Goal: Task Accomplishment & Management: Use online tool/utility

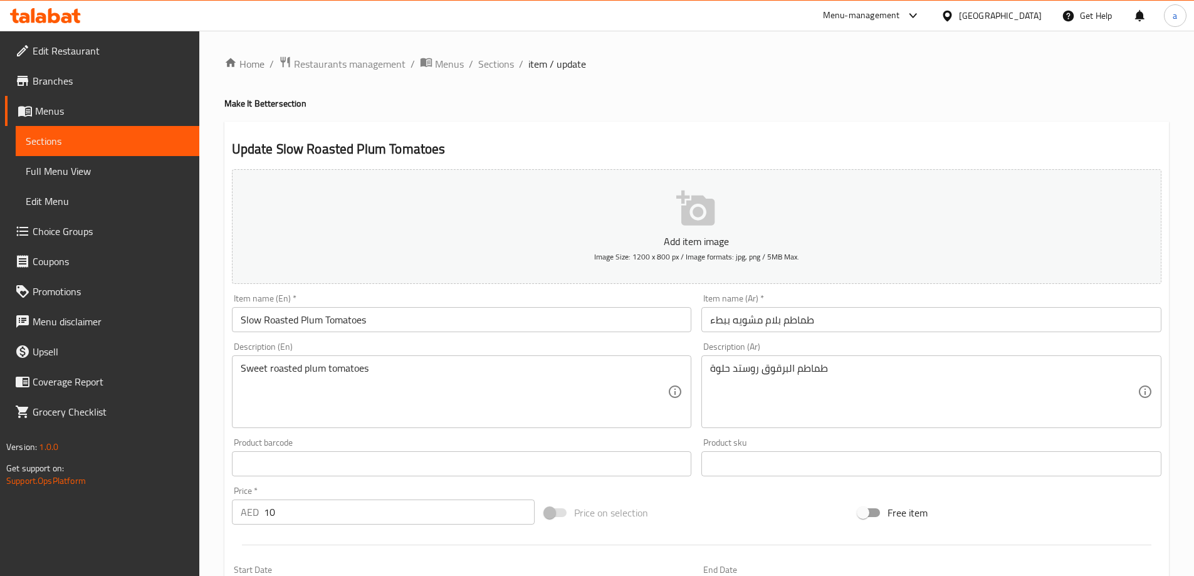
click at [1004, 16] on div "United Arab Emirates" at bounding box center [1000, 16] width 83 height 14
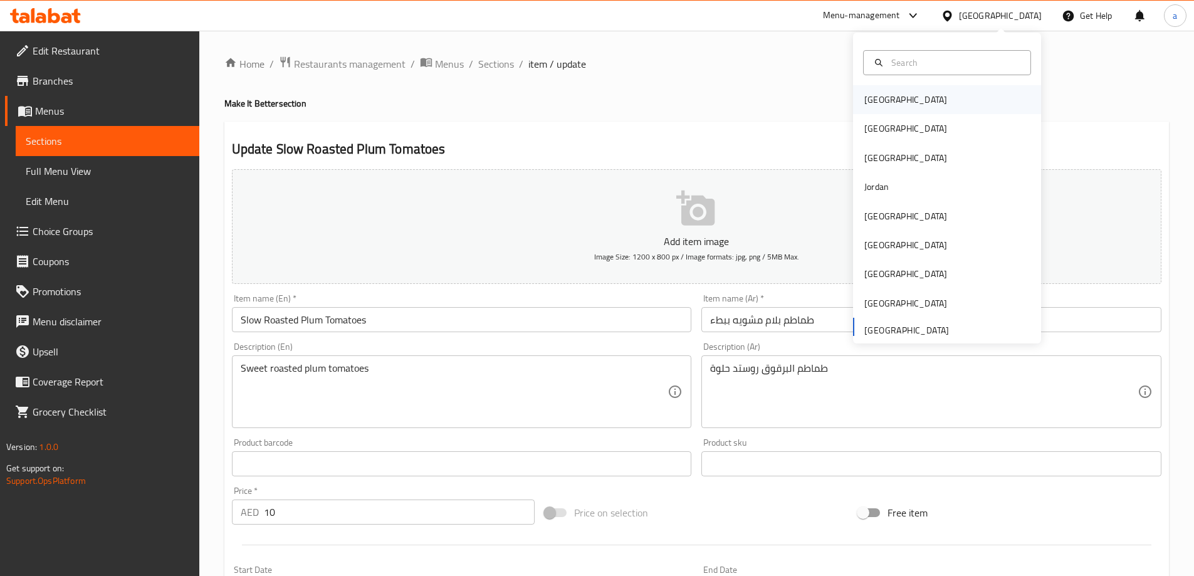
click at [864, 100] on div "Bahrain" at bounding box center [905, 100] width 83 height 14
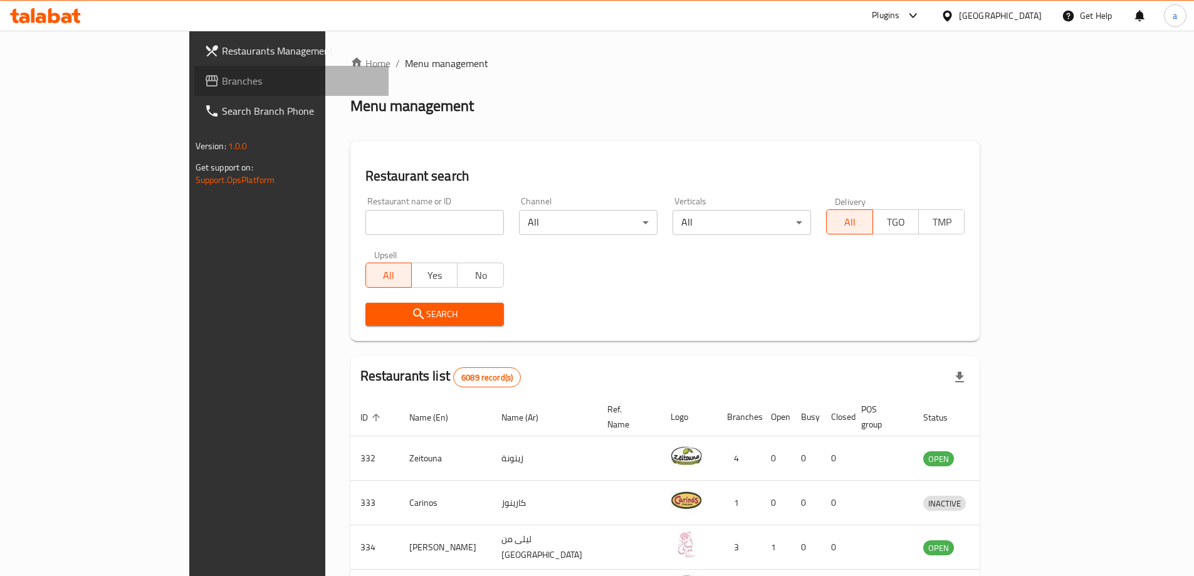
click at [222, 78] on span "Branches" at bounding box center [300, 80] width 157 height 15
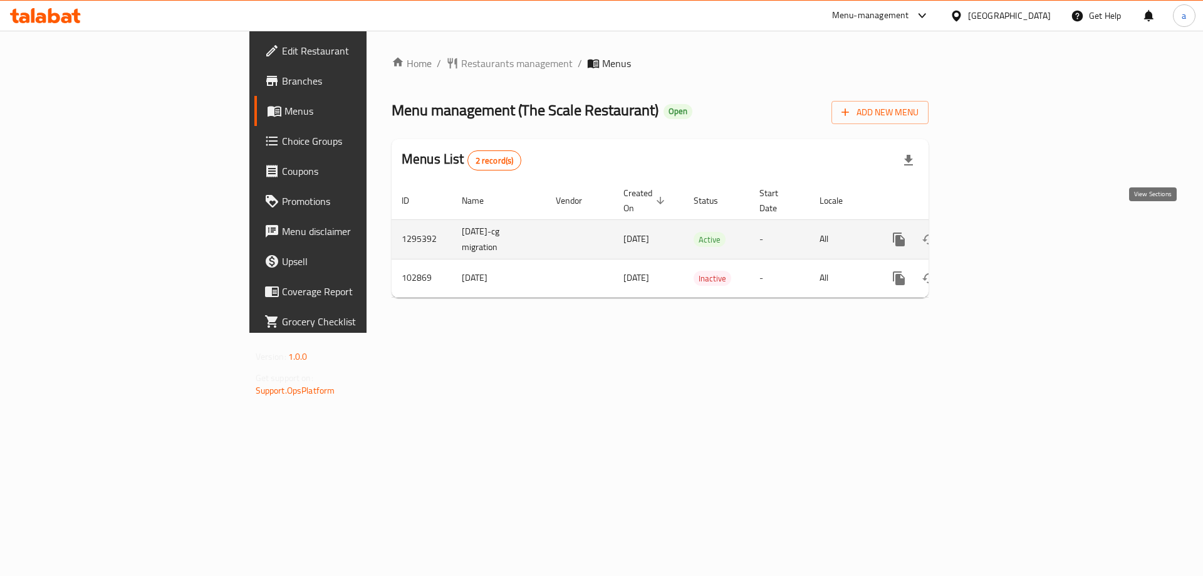
click at [997, 232] on icon "enhanced table" at bounding box center [989, 239] width 15 height 15
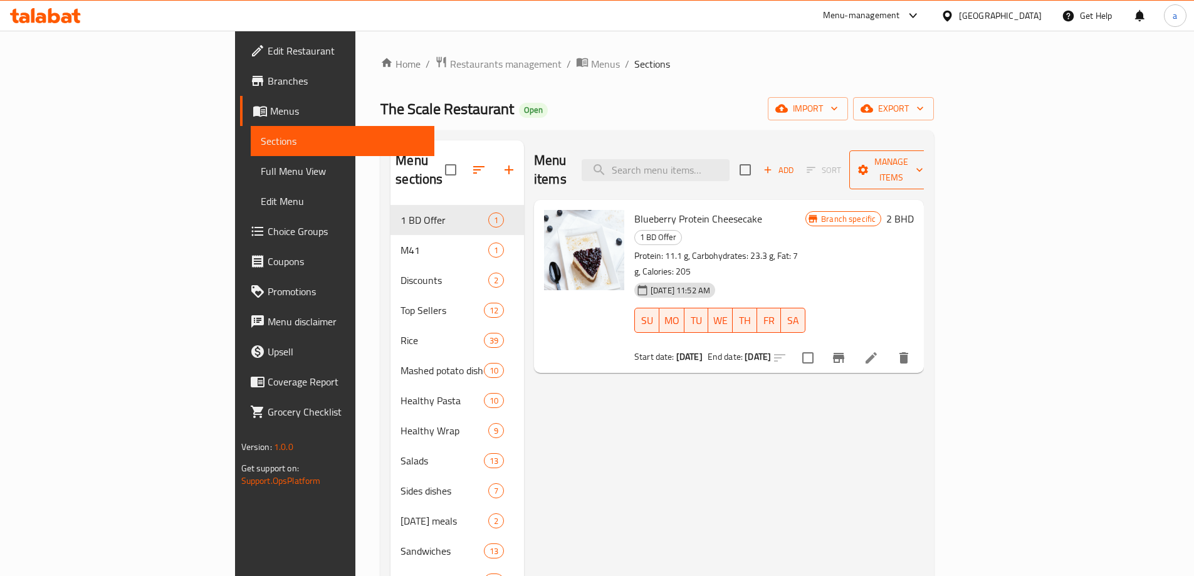
click at [923, 162] on span "Manage items" at bounding box center [891, 169] width 64 height 31
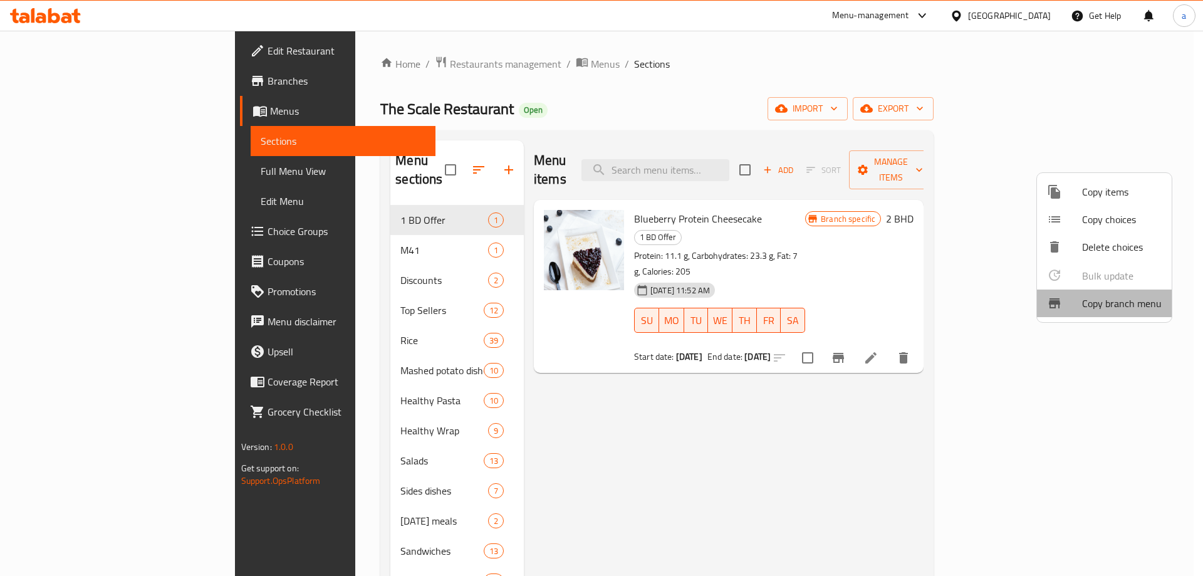
click at [1110, 306] on span "Copy branch menu" at bounding box center [1122, 303] width 80 height 15
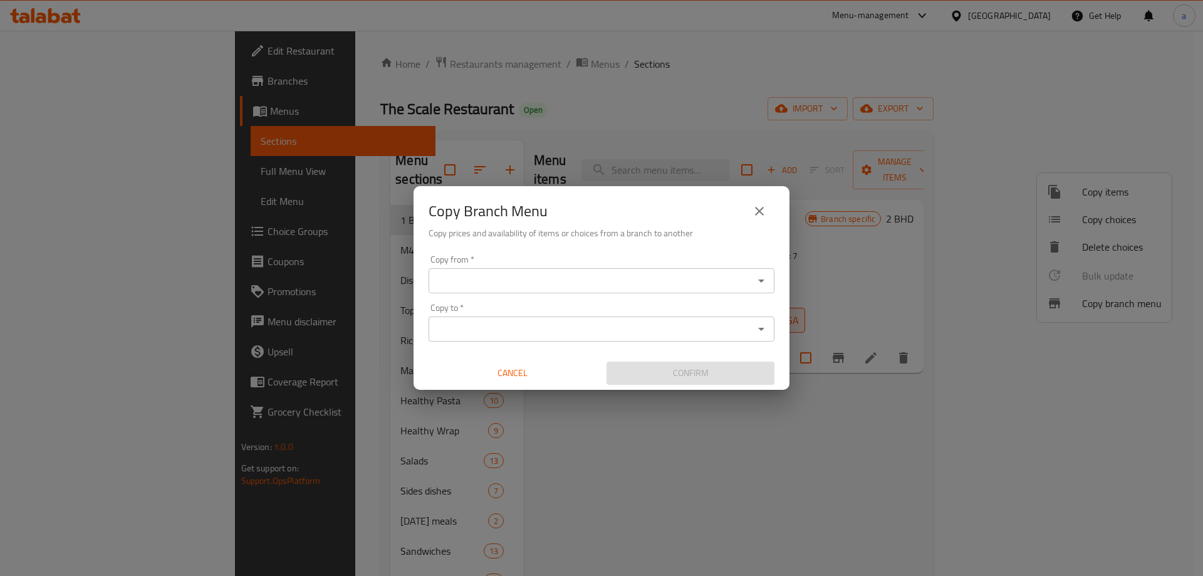
click at [664, 280] on input "Copy from   *" at bounding box center [591, 281] width 318 height 18
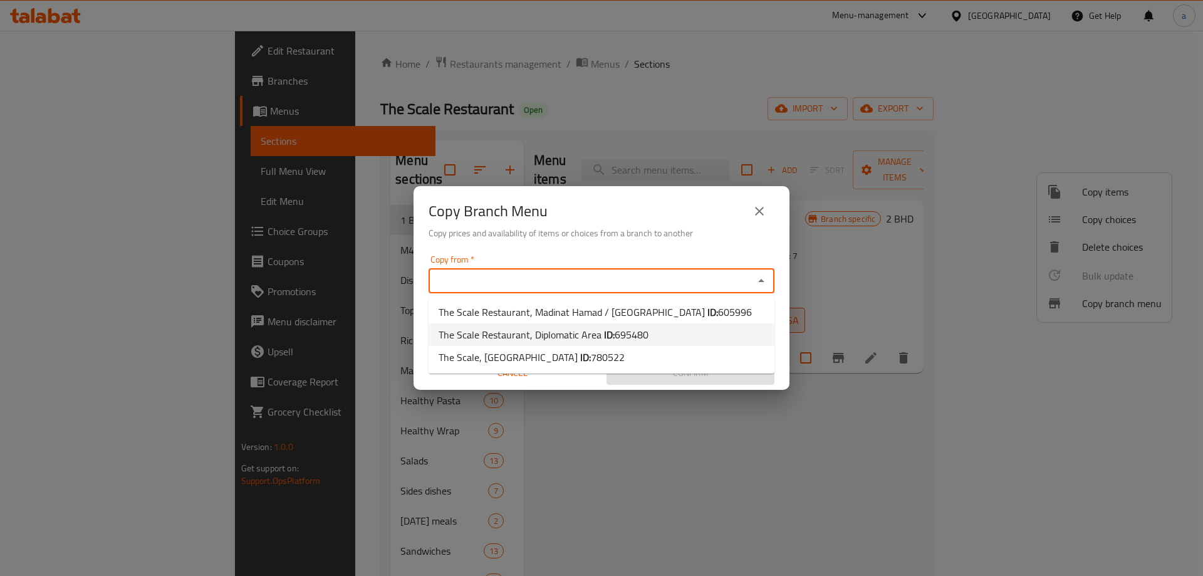
click at [652, 338] on li "The Scale Restaurant, Diplomatic Area ID: 695480" at bounding box center [602, 334] width 346 height 23
type input "The Scale Restaurant, Diplomatic Area"
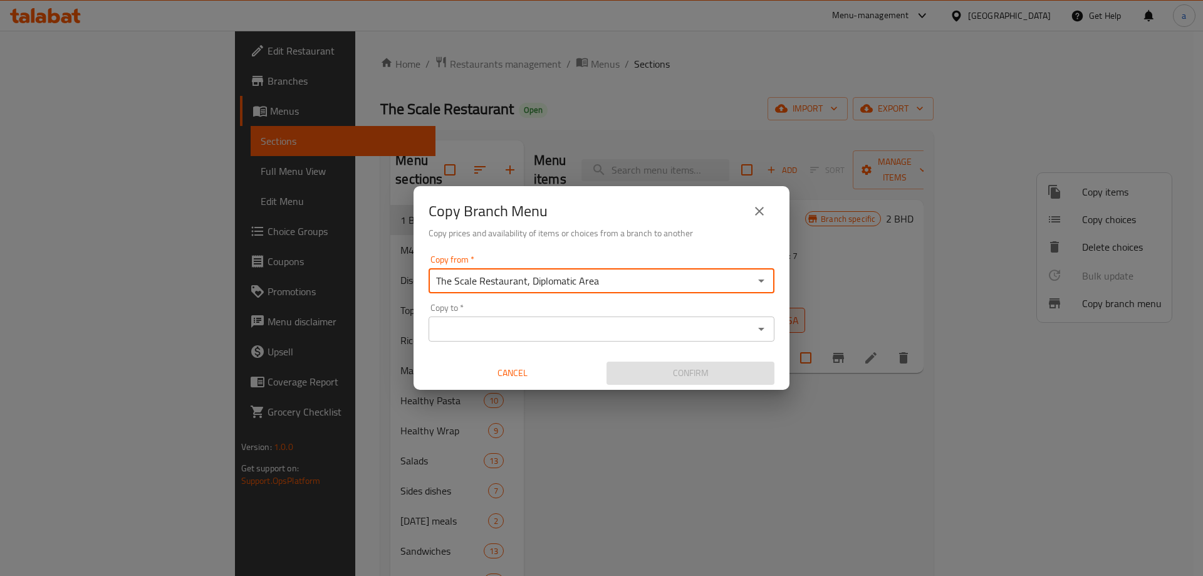
click at [635, 335] on input "Copy to   *" at bounding box center [591, 329] width 318 height 18
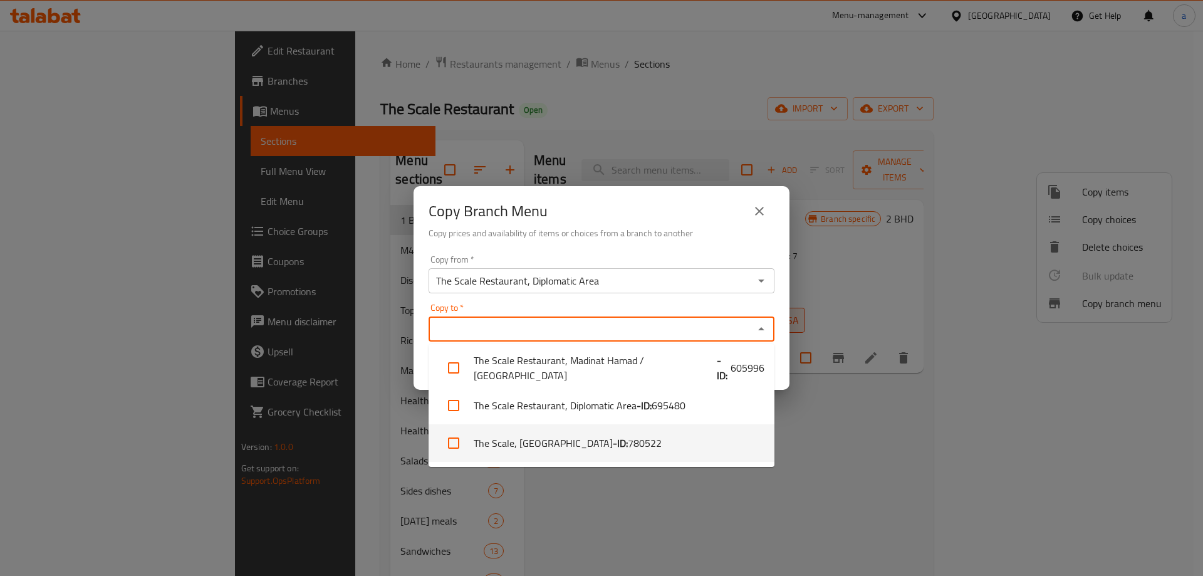
click at [634, 446] on li "The Scale, Bahrain Bay - ID: 780522" at bounding box center [602, 443] width 346 height 38
checkbox input "true"
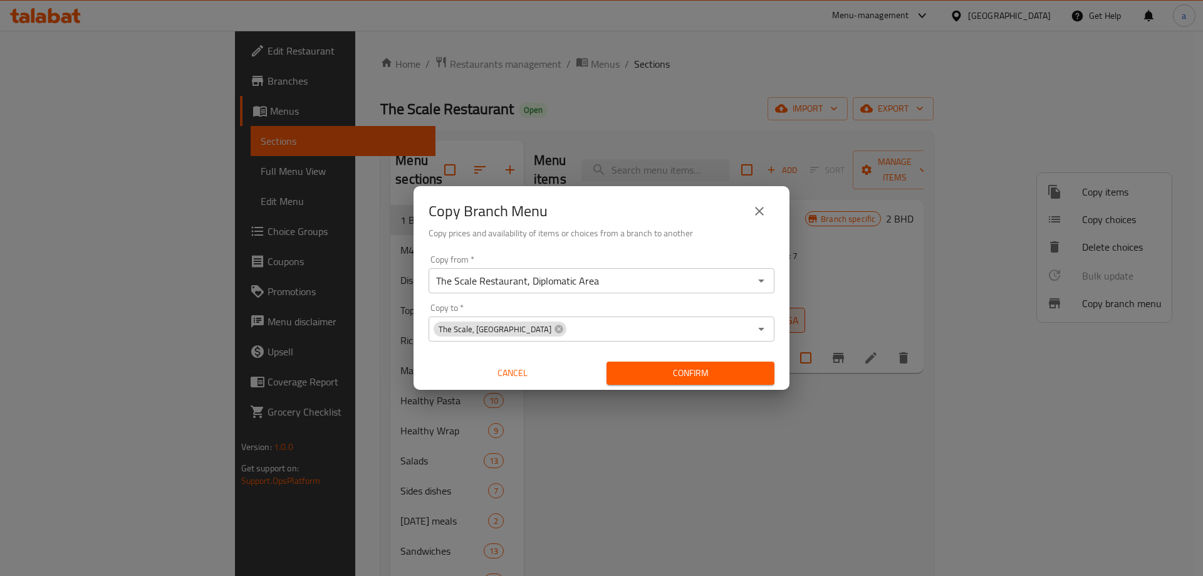
click at [857, 459] on div "Copy Branch Menu Copy prices and availability of items or choices from a branch…" at bounding box center [601, 288] width 1203 height 576
click at [708, 376] on span "Confirm" at bounding box center [691, 373] width 148 height 16
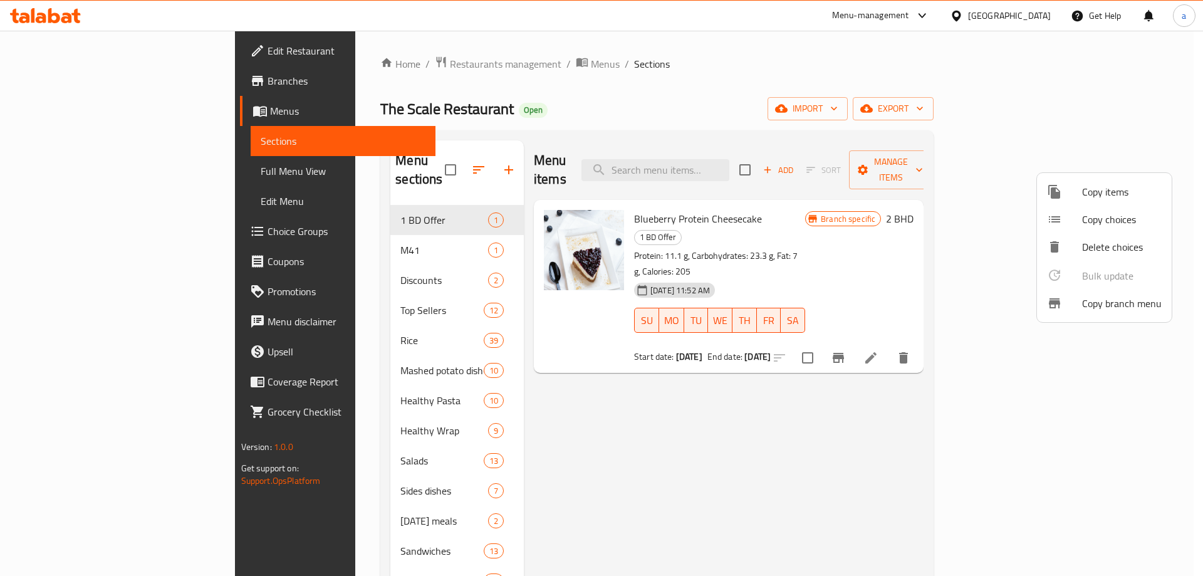
click at [60, 80] on div at bounding box center [601, 288] width 1203 height 576
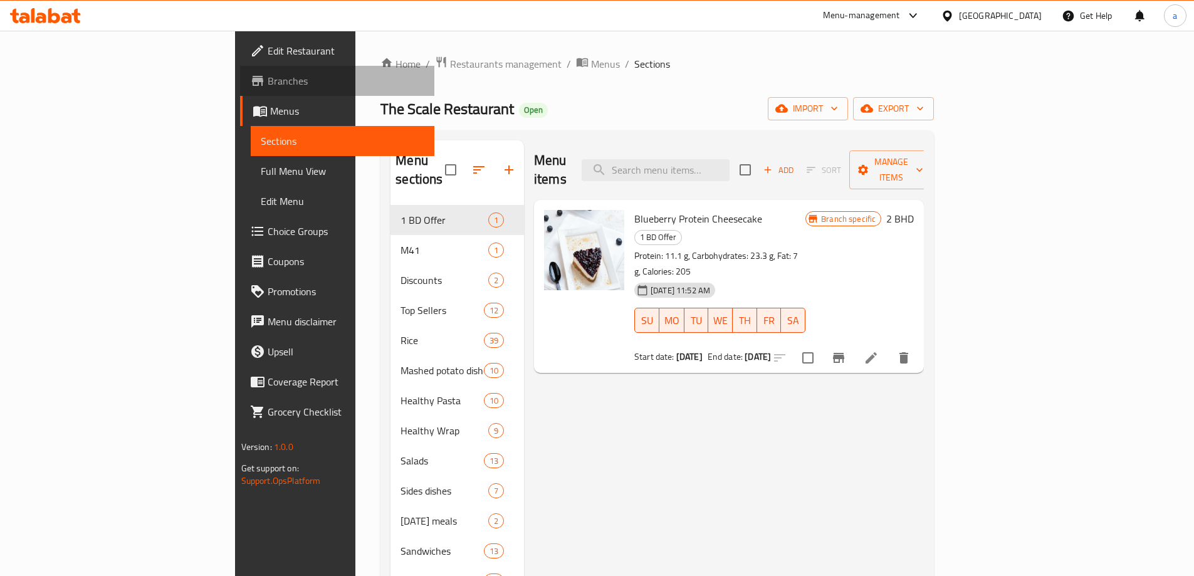
click at [268, 80] on span "Branches" at bounding box center [346, 80] width 157 height 15
